Goal: Navigation & Orientation: Understand site structure

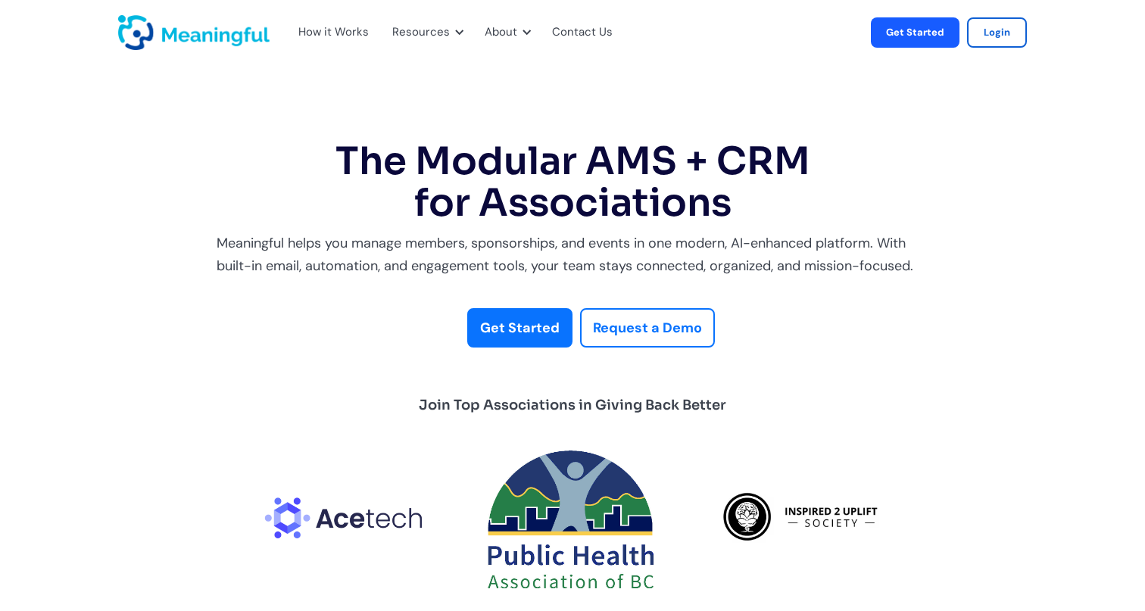
click at [349, 30] on div "How it Works" at bounding box center [333, 33] width 70 height 20
click at [232, 36] on img "home" at bounding box center [193, 32] width 151 height 35
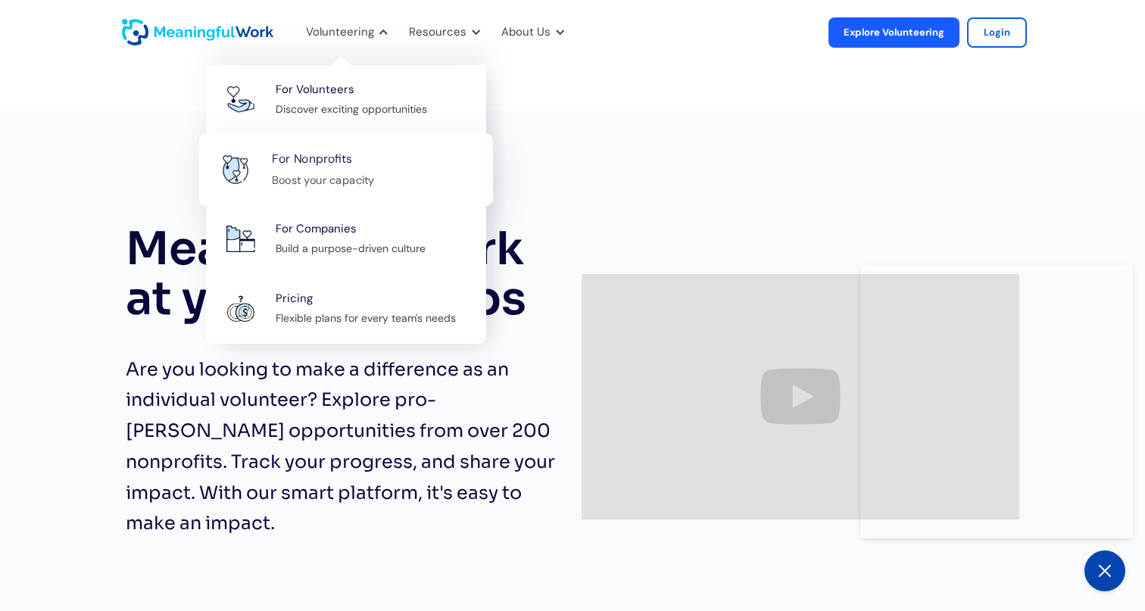
click at [405, 170] on div "For Nonprofits Boost your capacity" at bounding box center [374, 169] width 205 height 41
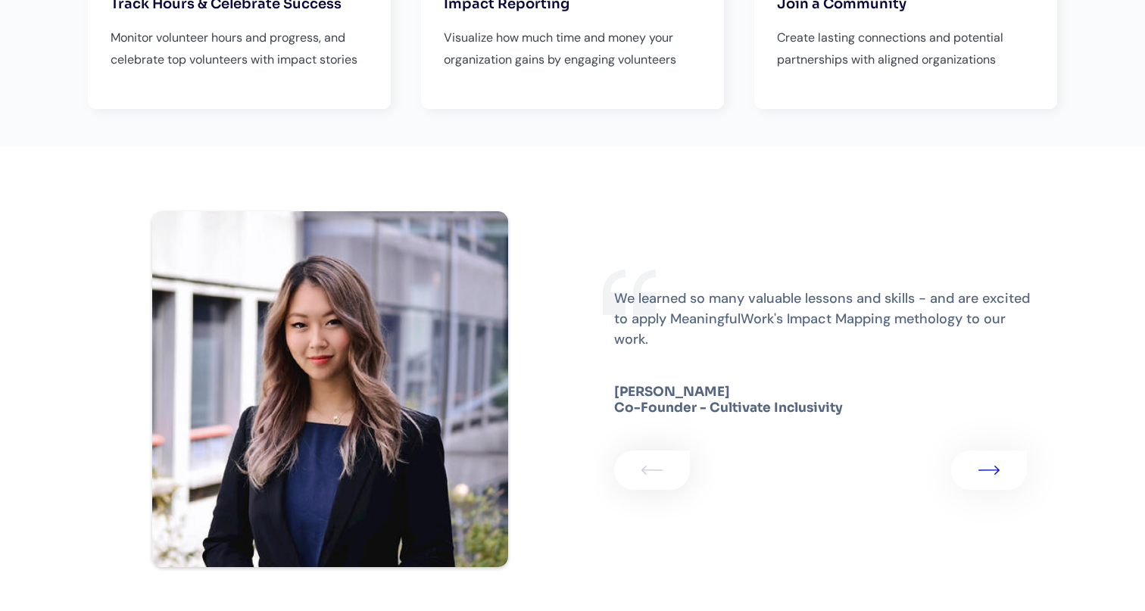
scroll to position [3294, 0]
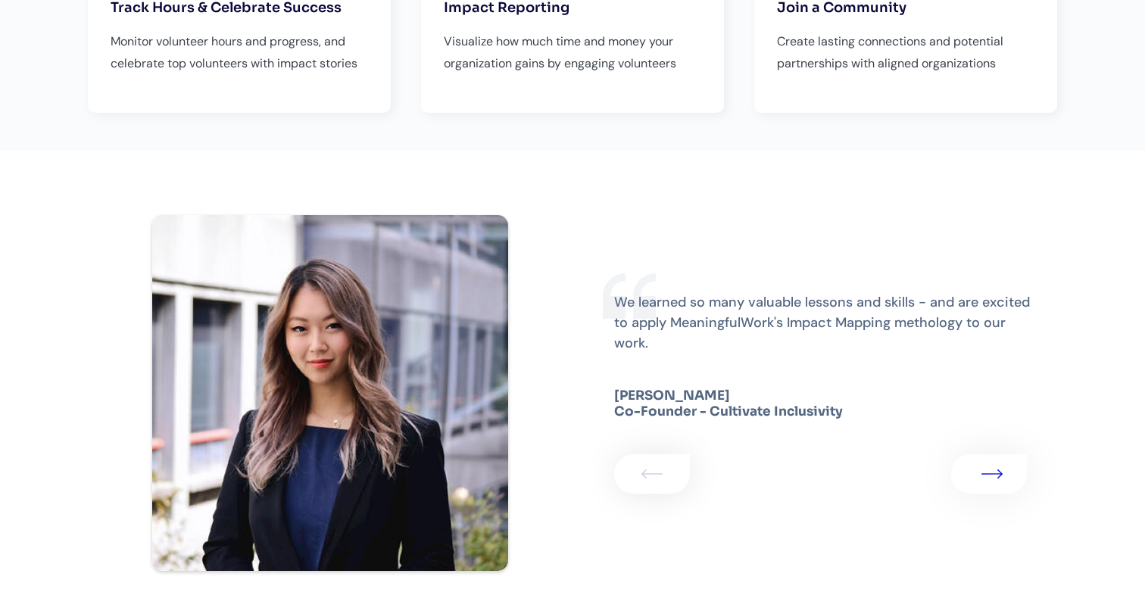
click at [988, 470] on img "1 of 3" at bounding box center [992, 474] width 21 height 9
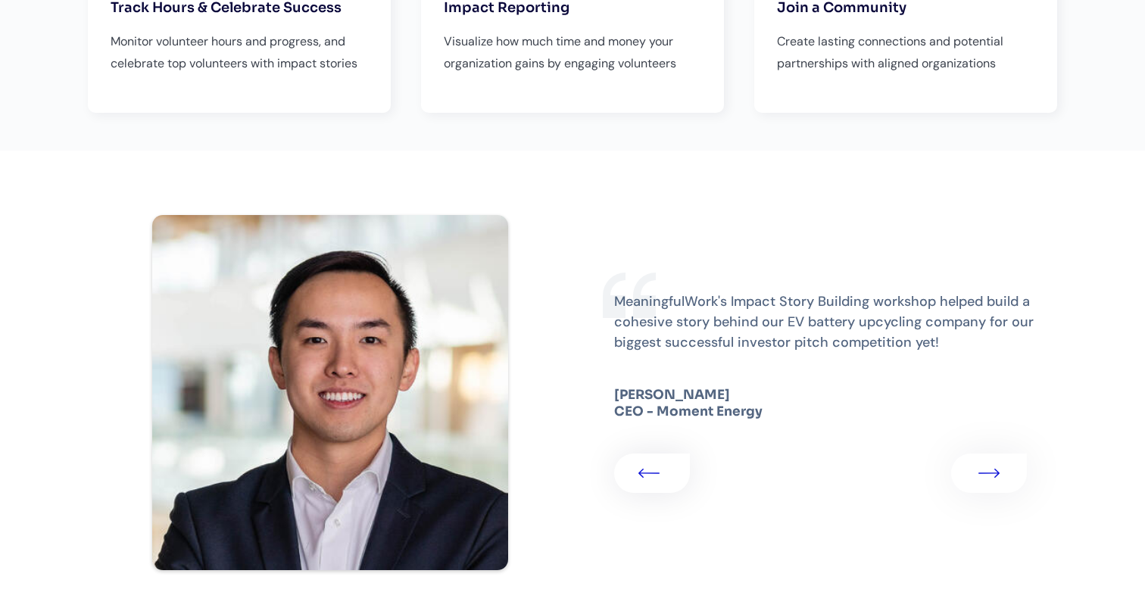
click at [670, 454] on link "2 of 3" at bounding box center [652, 473] width 76 height 39
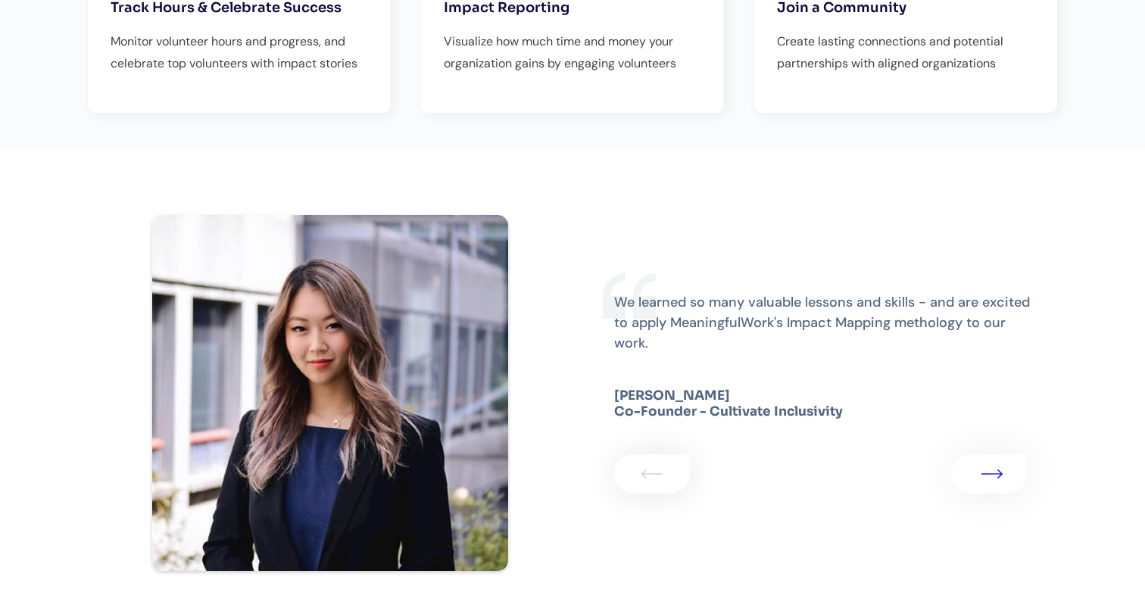
click at [976, 454] on link "1 of 3" at bounding box center [989, 473] width 76 height 39
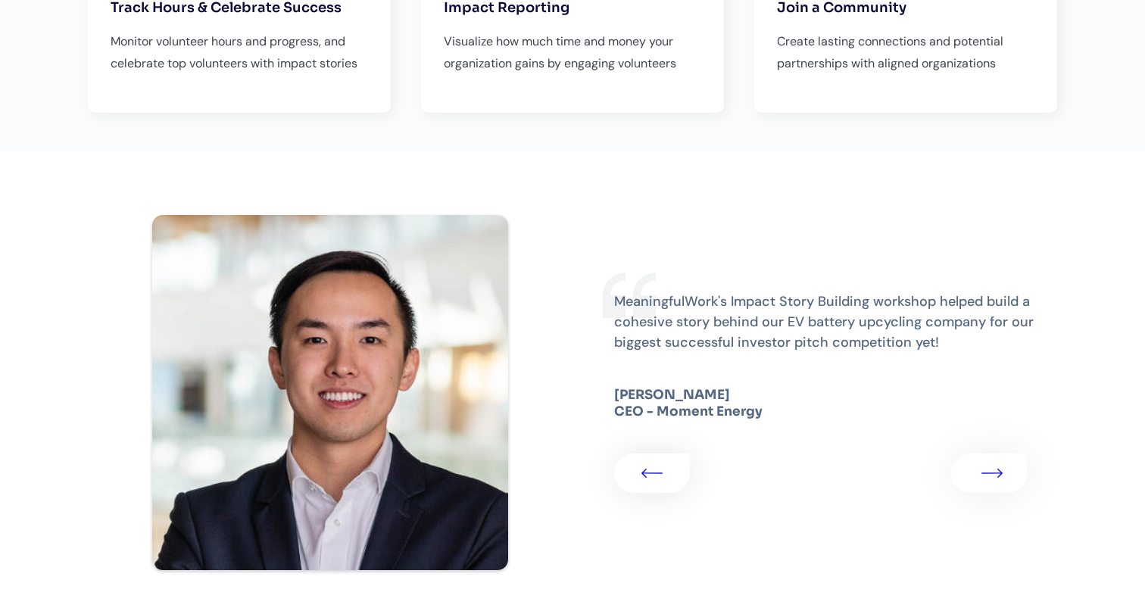
click at [976, 454] on link "2 of 3" at bounding box center [989, 473] width 76 height 39
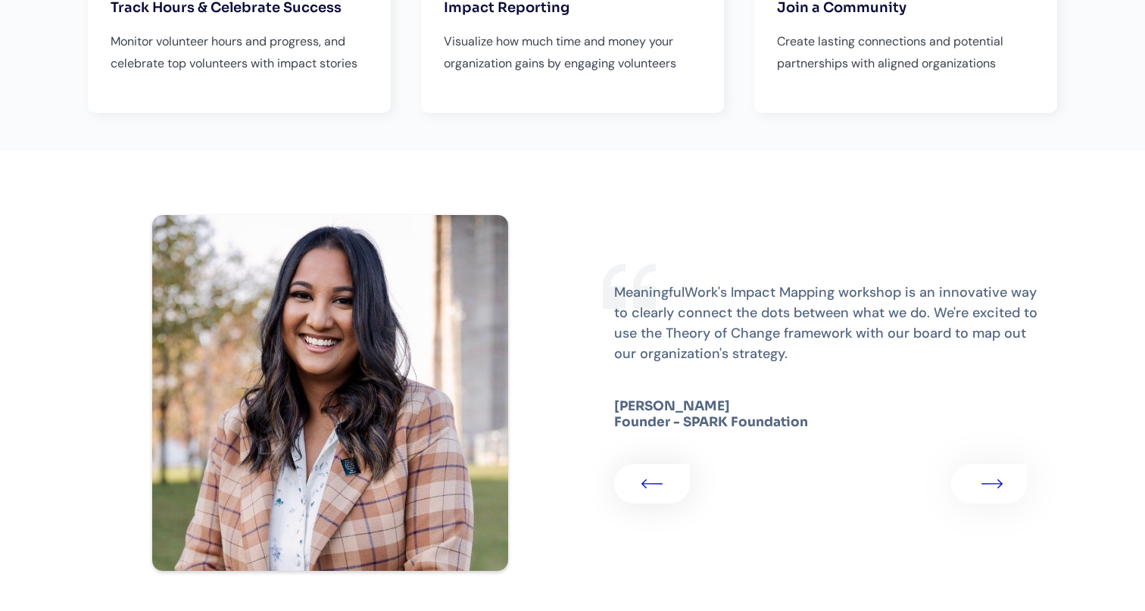
click at [988, 464] on link "3 of 3" at bounding box center [989, 483] width 76 height 39
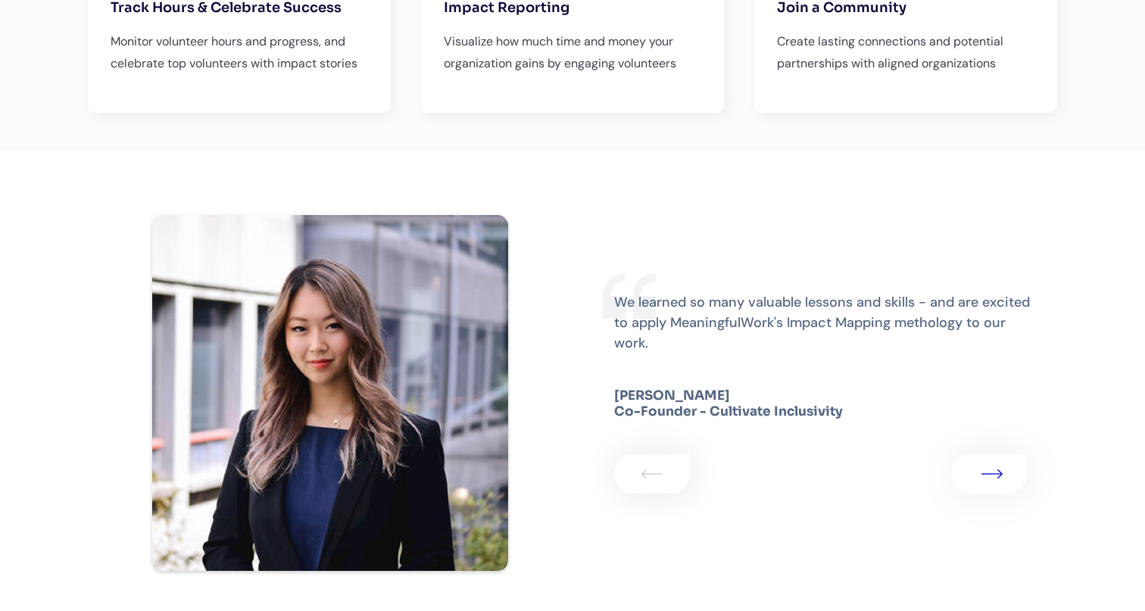
click at [988, 470] on img "1 of 3" at bounding box center [992, 474] width 21 height 9
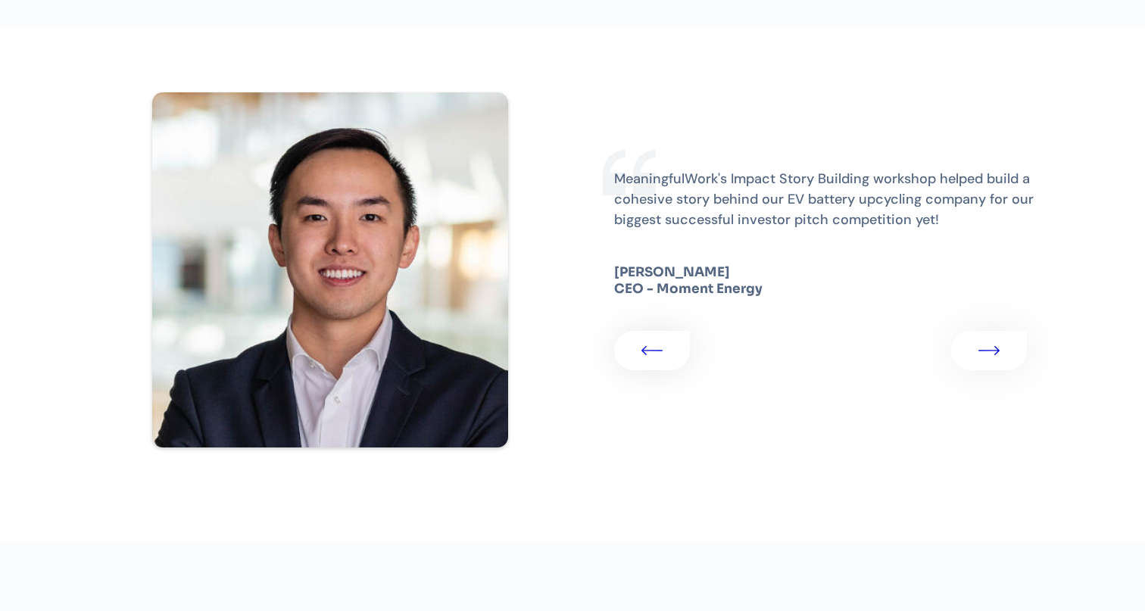
scroll to position [3506, 0]
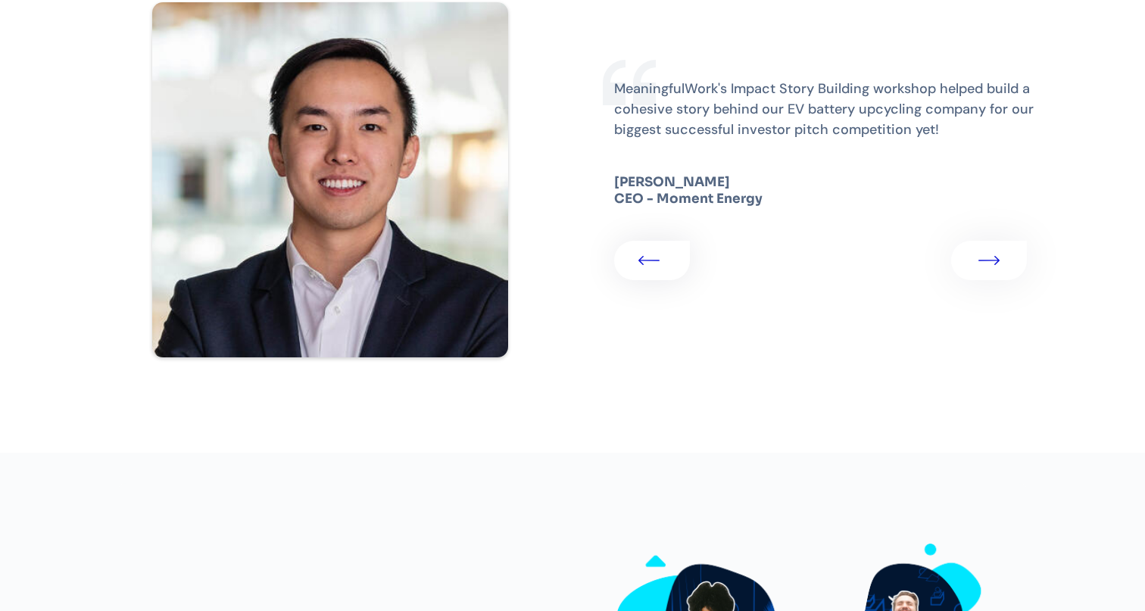
click at [658, 243] on link "2 of 3" at bounding box center [652, 260] width 76 height 39
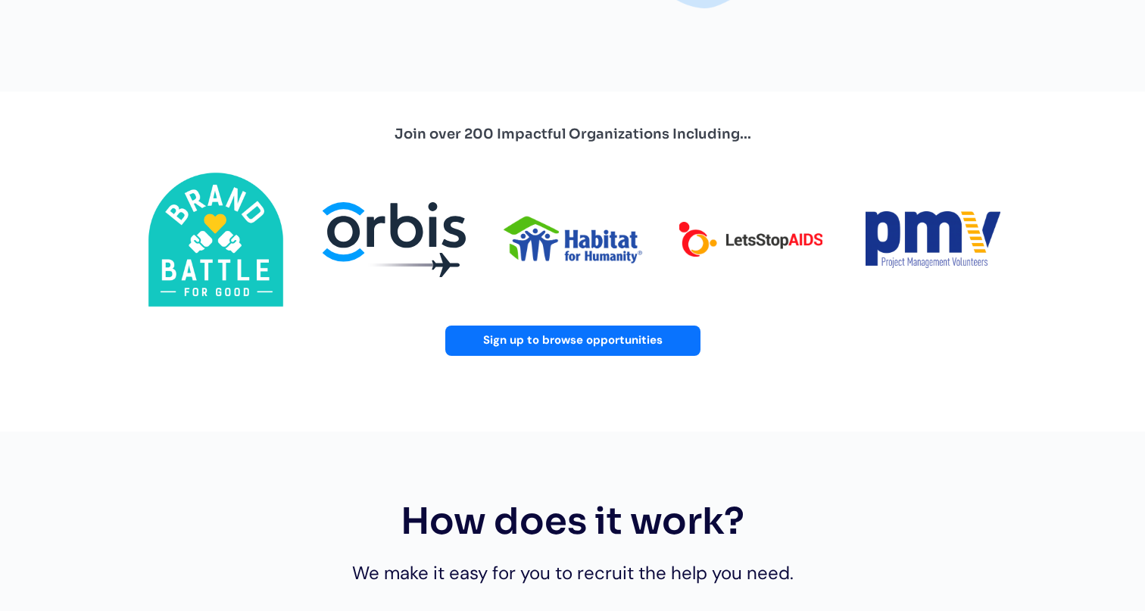
scroll to position [0, 0]
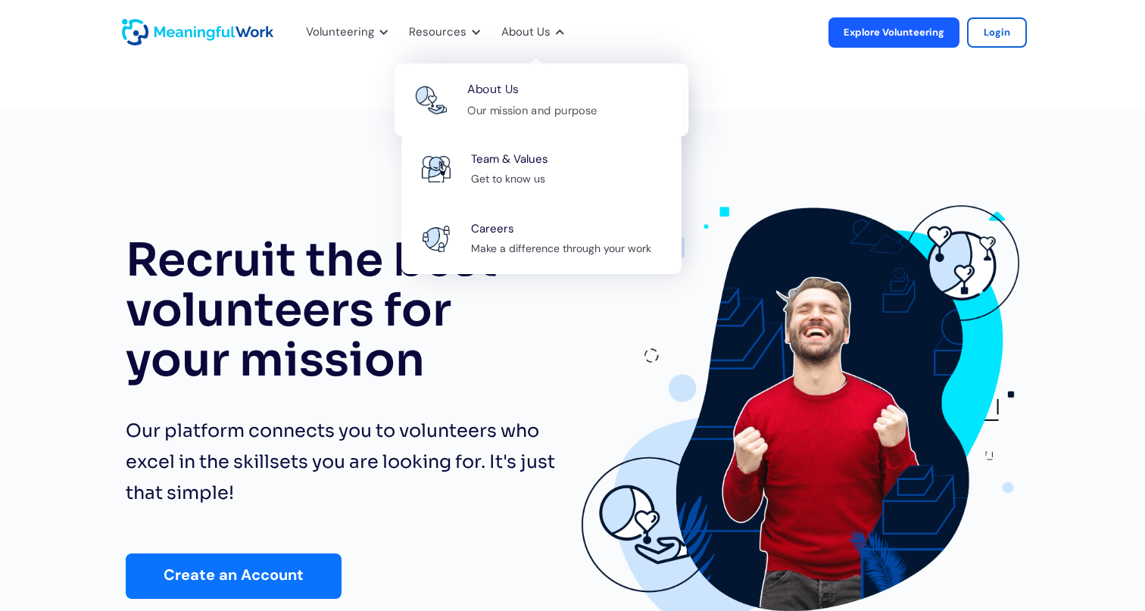
click at [535, 98] on div "About Us Our mission and purpose" at bounding box center [569, 100] width 205 height 41
